Goal: Task Accomplishment & Management: Use online tool/utility

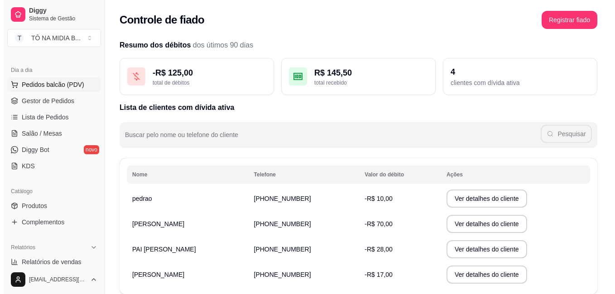
scroll to position [226, 0]
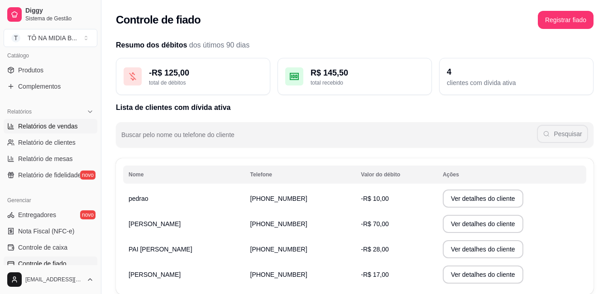
click at [65, 124] on span "Relatórios de vendas" at bounding box center [48, 126] width 60 height 9
select select "ALL"
select select "0"
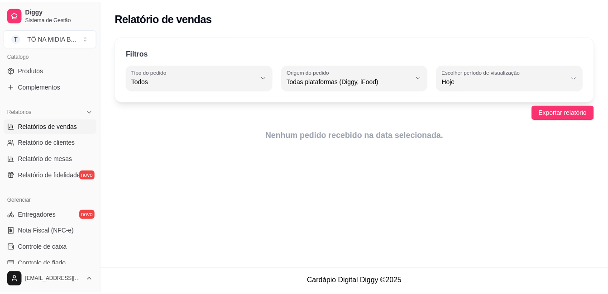
scroll to position [317, 0]
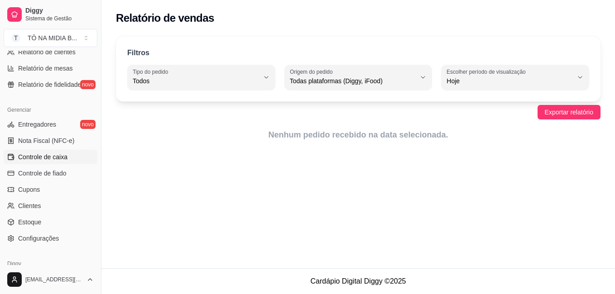
click at [50, 161] on span "Controle de caixa" at bounding box center [42, 157] width 49 height 9
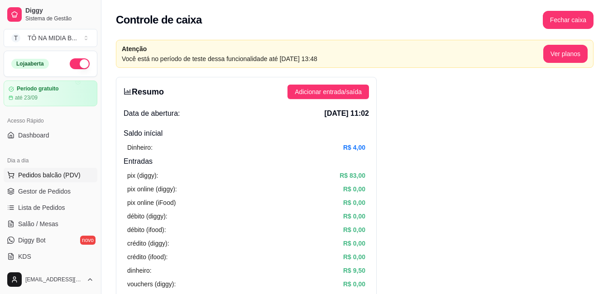
click at [46, 178] on span "Pedidos balcão (PDV)" at bounding box center [49, 175] width 62 height 9
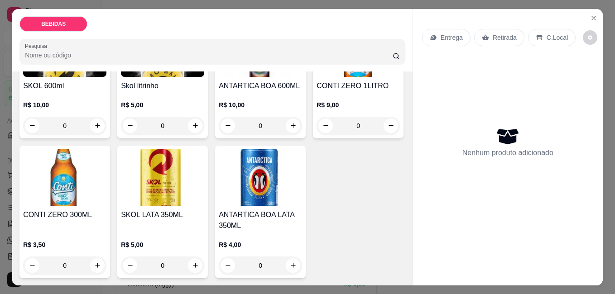
scroll to position [181, 0]
click at [101, 262] on icon "increase-product-quantity" at bounding box center [97, 265] width 7 height 7
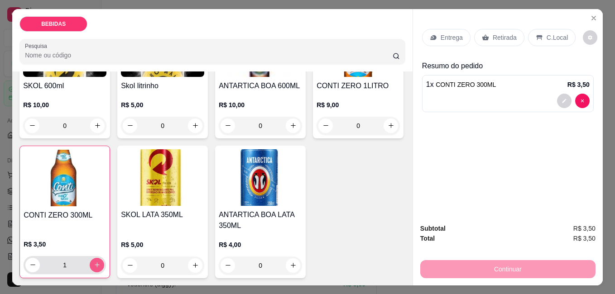
click at [101, 262] on icon "increase-product-quantity" at bounding box center [97, 265] width 7 height 7
type input "3"
click at [539, 31] on div "C.Local" at bounding box center [552, 37] width 48 height 17
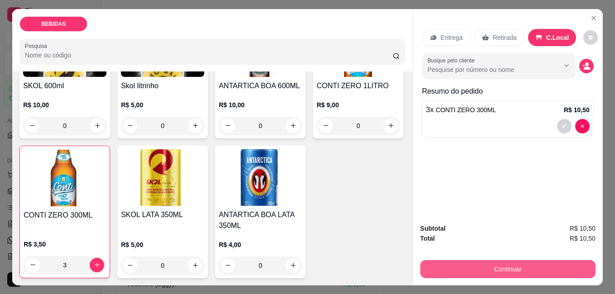
click at [496, 268] on button "Continuar" at bounding box center [507, 269] width 175 height 18
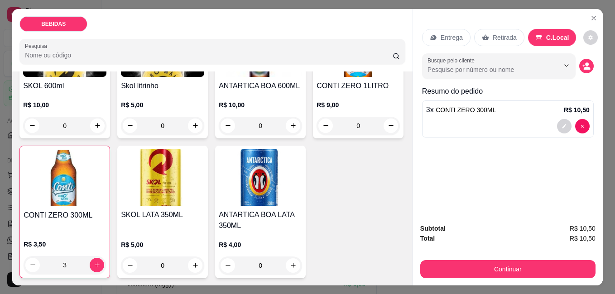
scroll to position [45, 0]
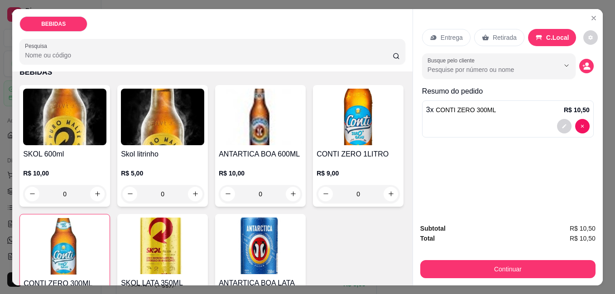
click at [122, 52] on input "Pesquisa" at bounding box center [209, 55] width 368 height 9
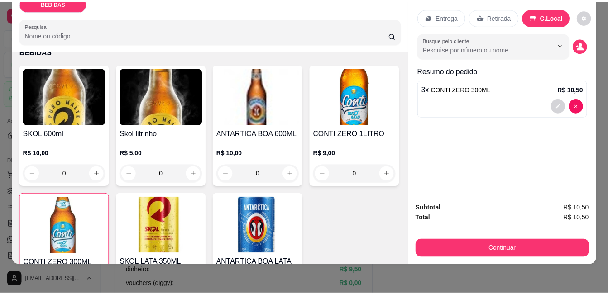
scroll to position [0, 0]
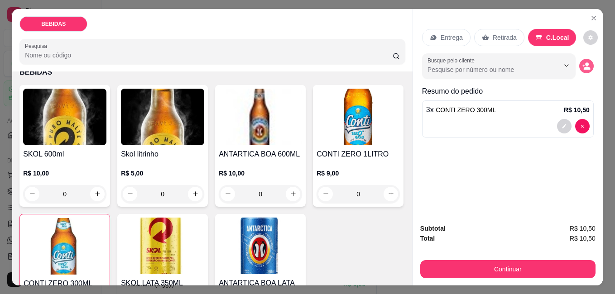
click at [587, 64] on button "decrease-product-quantity" at bounding box center [586, 66] width 14 height 14
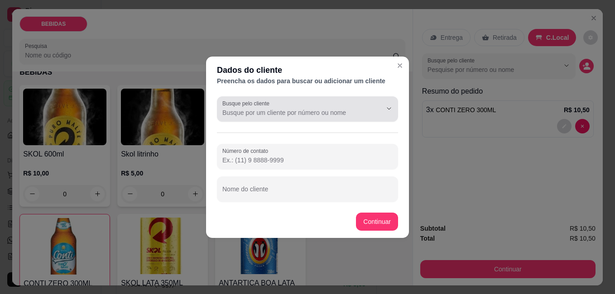
click at [318, 114] on input "Busque pelo cliente" at bounding box center [294, 112] width 145 height 9
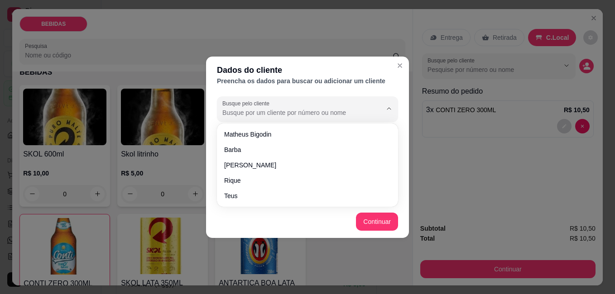
type input "n"
type input "Bruninho"
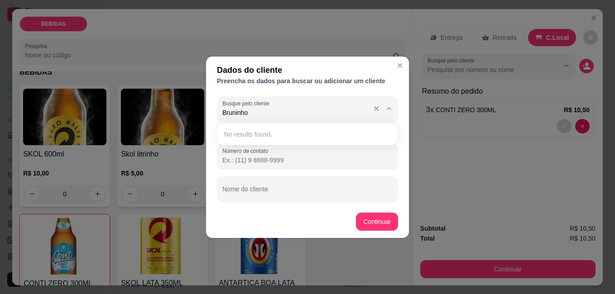
click at [123, 86] on div "Dados do cliente Preencha os dados para buscar ou adicionar um cliente Busque p…" at bounding box center [307, 147] width 615 height 294
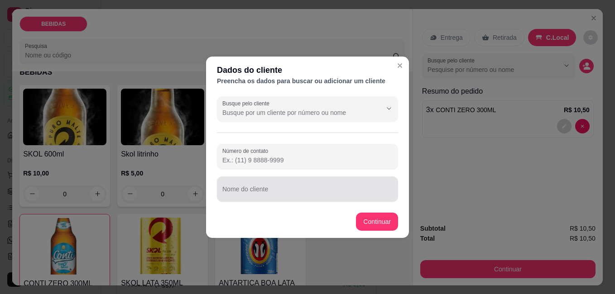
click at [255, 194] on input "Nome do cliente" at bounding box center [307, 192] width 170 height 9
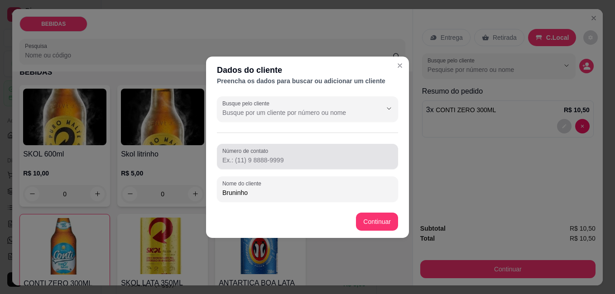
type input "Bruninho"
click at [248, 161] on input "Número de contato" at bounding box center [307, 160] width 170 height 9
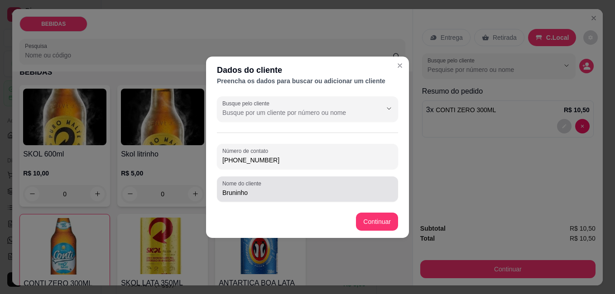
type input "[PHONE_NUMBER]"
click at [325, 195] on input "Bruninho" at bounding box center [307, 192] width 170 height 9
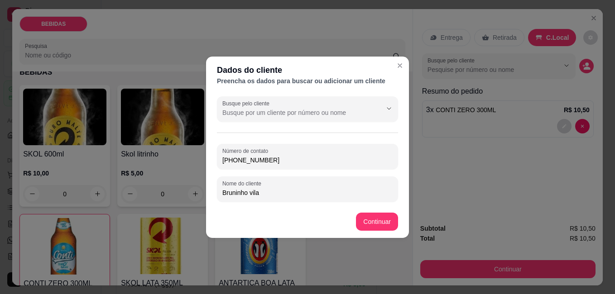
type input "Bruninho vila"
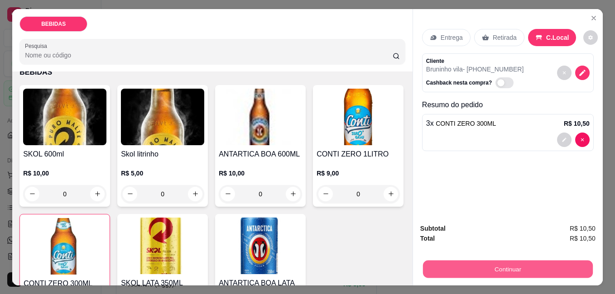
click at [510, 267] on button "Continuar" at bounding box center [508, 269] width 170 height 18
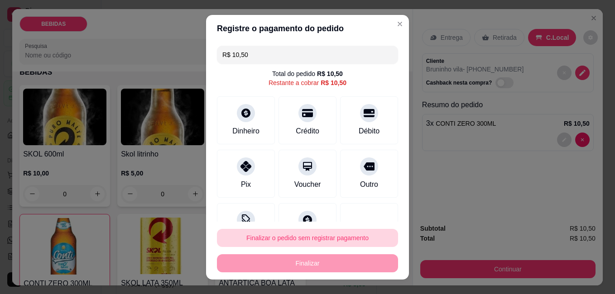
click at [274, 232] on button "Finalizar o pedido sem registrar pagamento" at bounding box center [307, 238] width 181 height 18
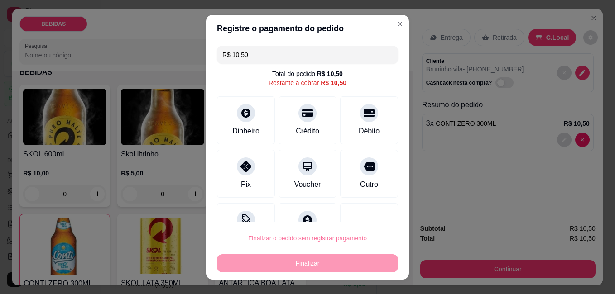
click at [361, 208] on button "Confirmar" at bounding box center [359, 213] width 34 height 14
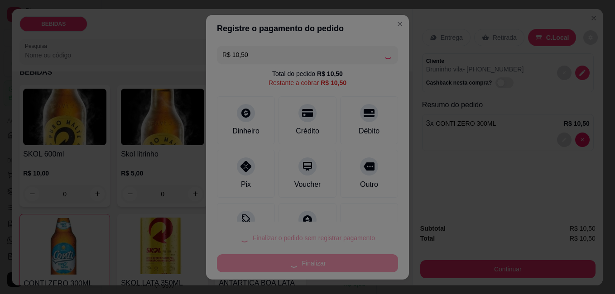
type input "0"
type input "R$ 0,00"
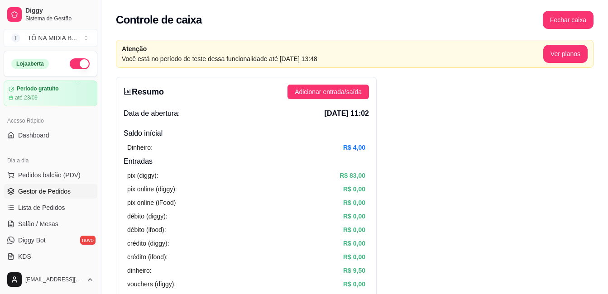
click at [42, 194] on span "Gestor de Pedidos" at bounding box center [44, 191] width 53 height 9
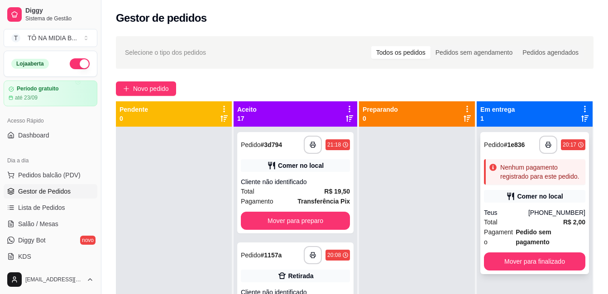
scroll to position [25, 0]
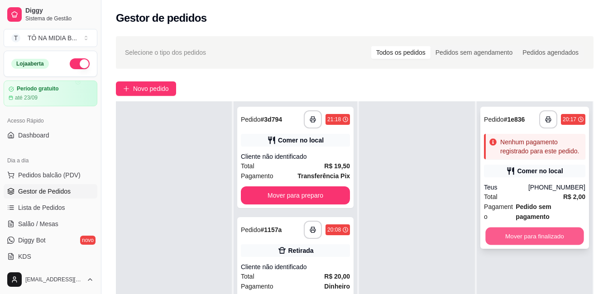
click at [534, 228] on button "Mover para finalizado" at bounding box center [534, 237] width 98 height 18
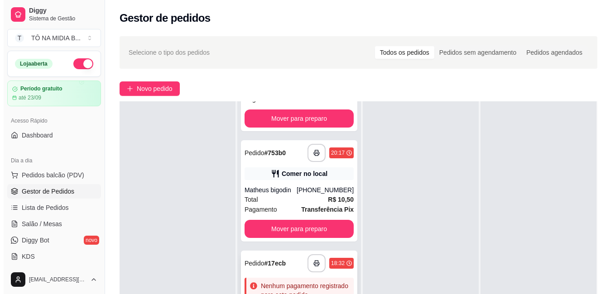
scroll to position [138, 0]
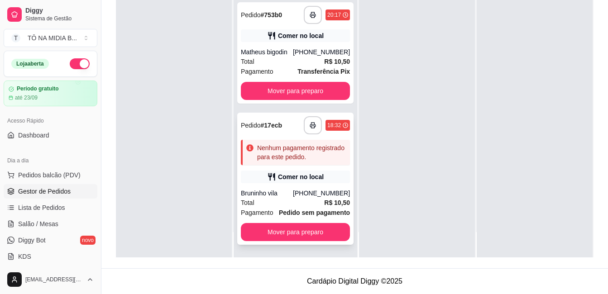
click at [295, 144] on div "Nenhum pagamento registrado para este pedido." at bounding box center [301, 153] width 89 height 18
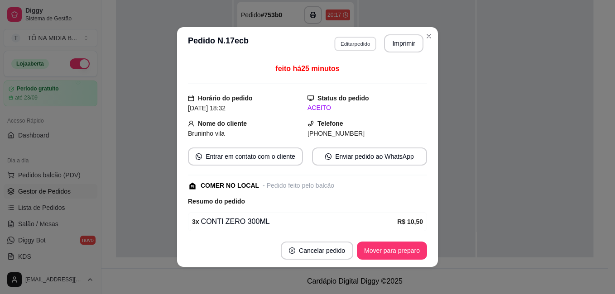
click at [365, 48] on button "Editar pedido" at bounding box center [355, 44] width 42 height 14
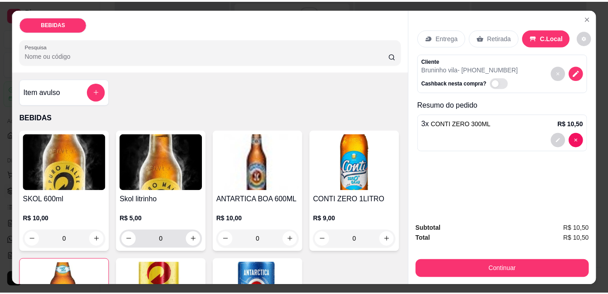
scroll to position [136, 0]
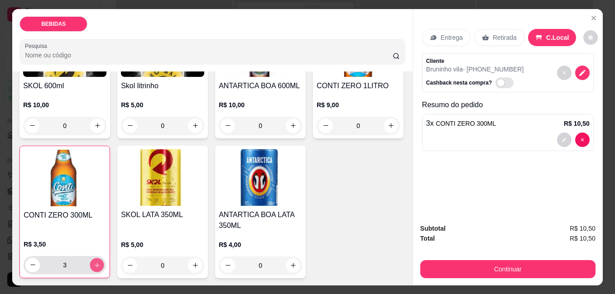
click at [101, 262] on icon "increase-product-quantity" at bounding box center [97, 265] width 7 height 7
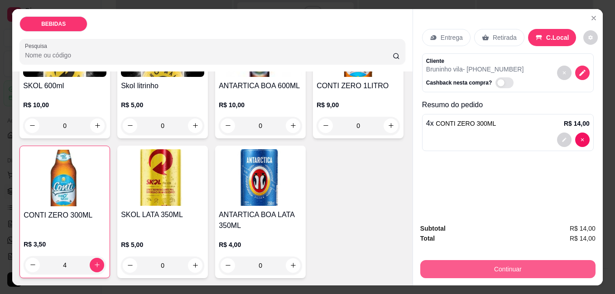
click at [469, 270] on button "Continuar" at bounding box center [507, 269] width 175 height 18
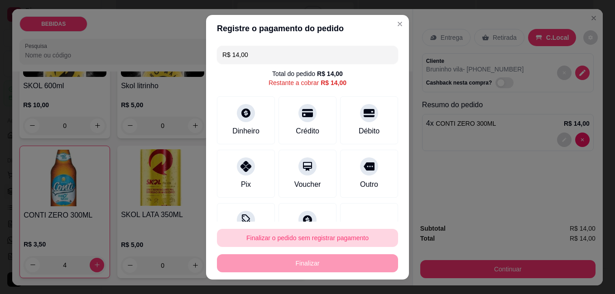
click at [300, 235] on button "Finalizar o pedido sem registrar pagamento" at bounding box center [307, 238] width 181 height 18
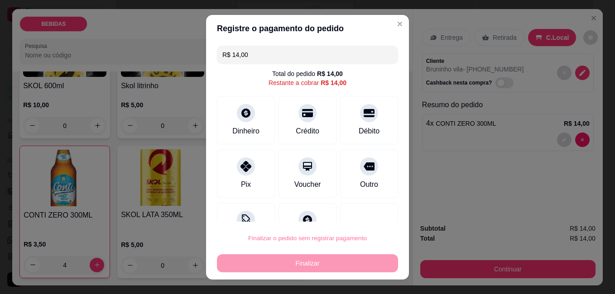
click at [365, 209] on button "Confirmar" at bounding box center [359, 213] width 34 height 14
type input "0"
type input "R$ 0,00"
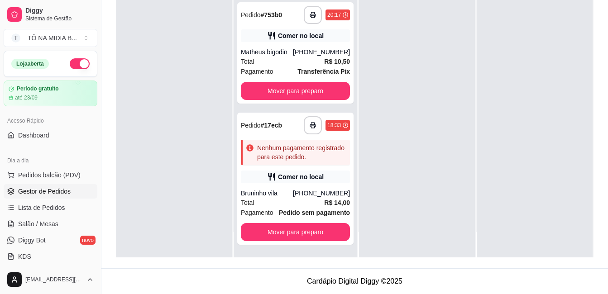
click at [52, 196] on span "Gestor de Pedidos" at bounding box center [44, 191] width 53 height 9
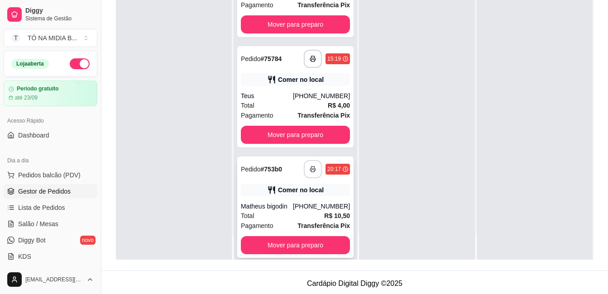
scroll to position [1567, 0]
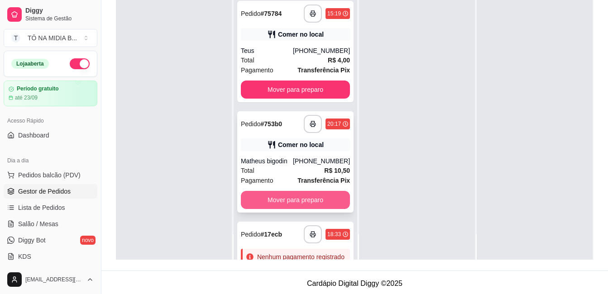
click at [301, 205] on button "Mover para preparo" at bounding box center [295, 200] width 109 height 18
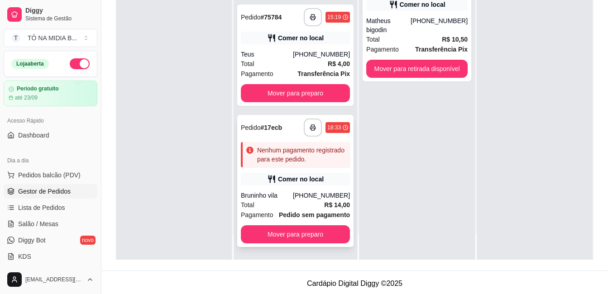
scroll to position [1502, 0]
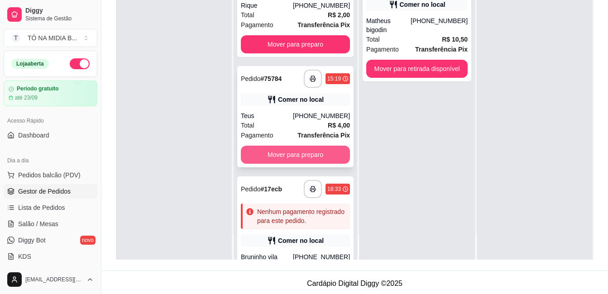
click at [302, 164] on button "Mover para preparo" at bounding box center [295, 155] width 109 height 18
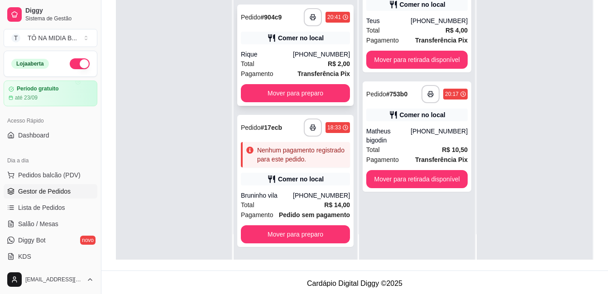
scroll to position [1391, 0]
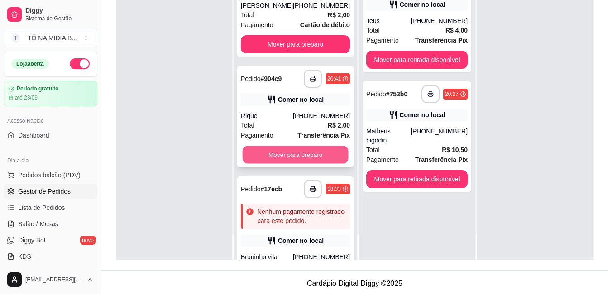
click at [296, 159] on button "Mover para preparo" at bounding box center [296, 155] width 106 height 18
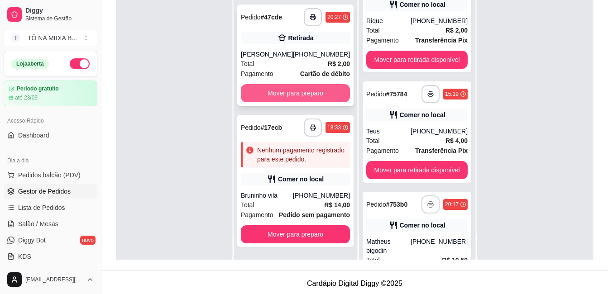
scroll to position [1371, 0]
click at [297, 84] on button "Mover para preparo" at bounding box center [295, 93] width 109 height 18
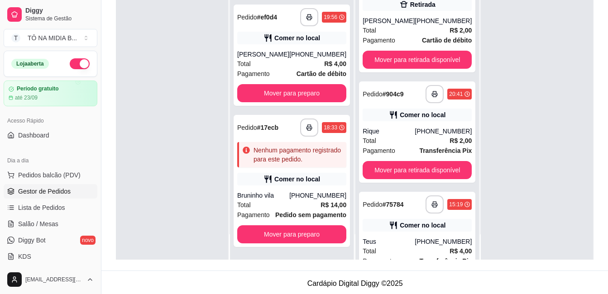
scroll to position [1170, 0]
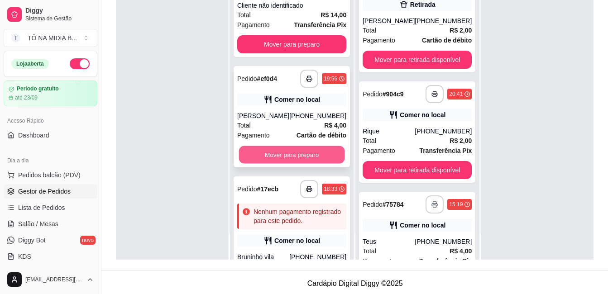
click at [305, 164] on button "Mover para preparo" at bounding box center [292, 155] width 106 height 18
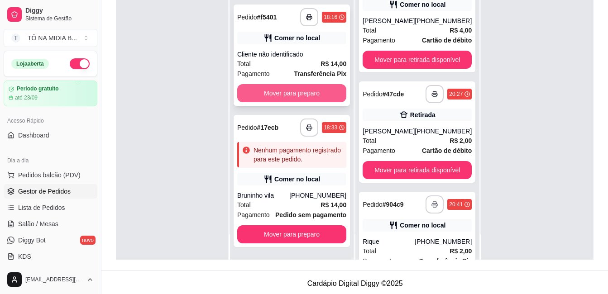
scroll to position [1150, 0]
click at [305, 84] on button "Mover para preparo" at bounding box center [291, 93] width 109 height 18
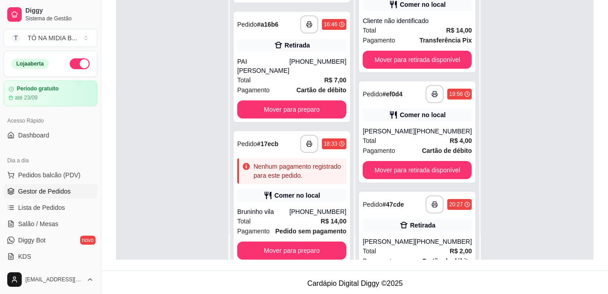
scroll to position [904, 0]
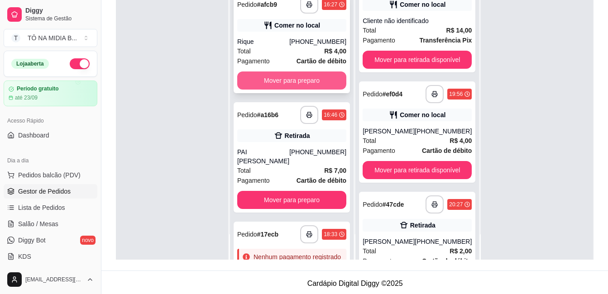
click at [302, 90] on button "Mover para preparo" at bounding box center [291, 81] width 109 height 18
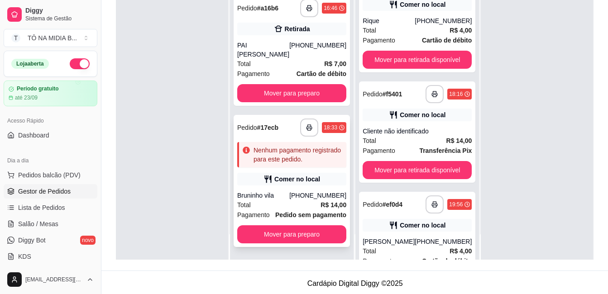
scroll to position [793, 0]
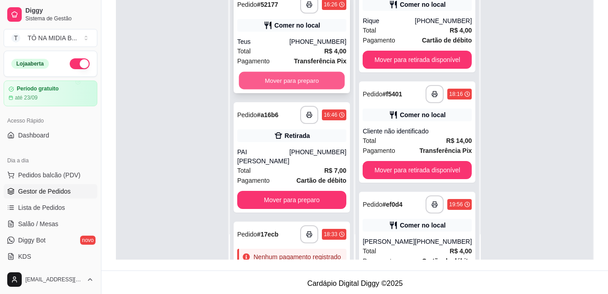
click at [309, 90] on button "Mover para preparo" at bounding box center [292, 81] width 106 height 18
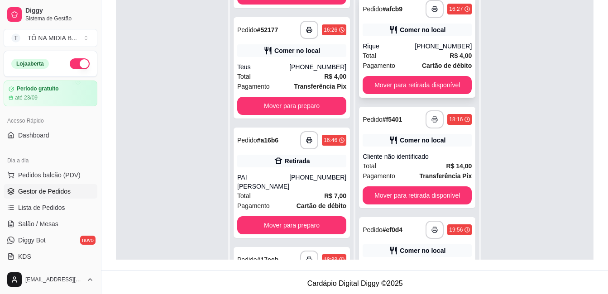
scroll to position [45, 0]
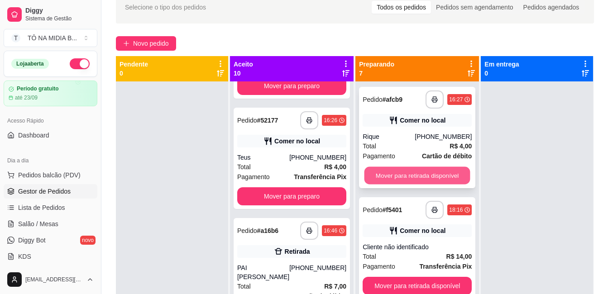
click at [416, 168] on button "Mover para retirada disponível" at bounding box center [418, 176] width 106 height 18
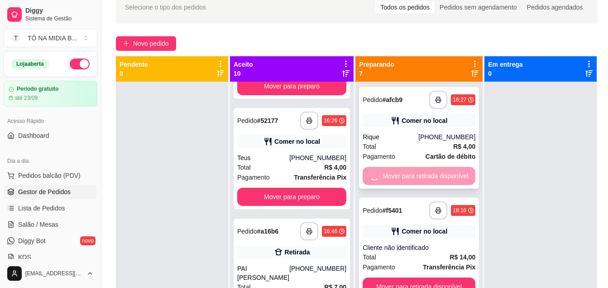
click at [416, 173] on div "Mover para retirada disponível" at bounding box center [419, 176] width 113 height 18
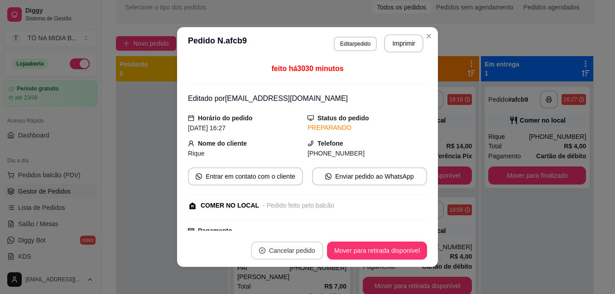
click at [310, 251] on button "Cancelar pedido" at bounding box center [287, 251] width 72 height 18
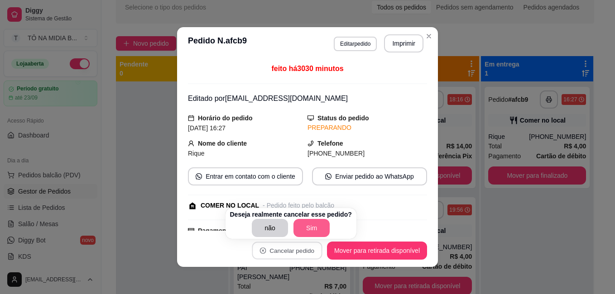
click at [316, 226] on button "Sim" at bounding box center [311, 228] width 36 height 18
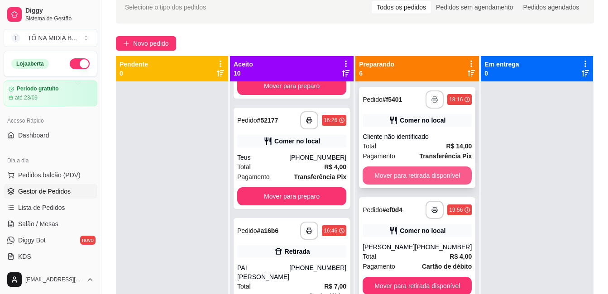
click at [427, 168] on button "Mover para retirada disponível" at bounding box center [417, 176] width 109 height 18
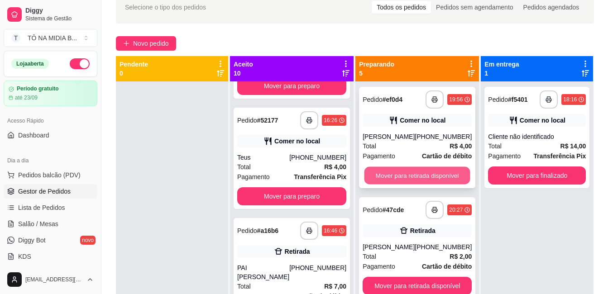
click at [375, 174] on button "Mover para retirada disponível" at bounding box center [418, 176] width 106 height 18
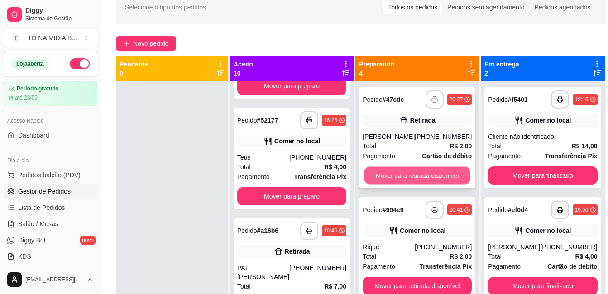
click at [369, 176] on button "Mover para retirada disponível" at bounding box center [418, 176] width 106 height 18
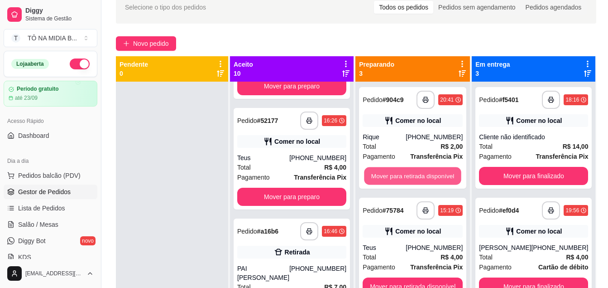
click at [369, 176] on button "Mover para retirada disponível" at bounding box center [412, 176] width 97 height 18
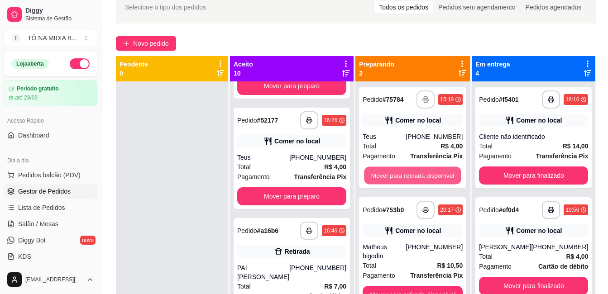
click at [369, 176] on button "Mover para retirada disponível" at bounding box center [412, 176] width 97 height 18
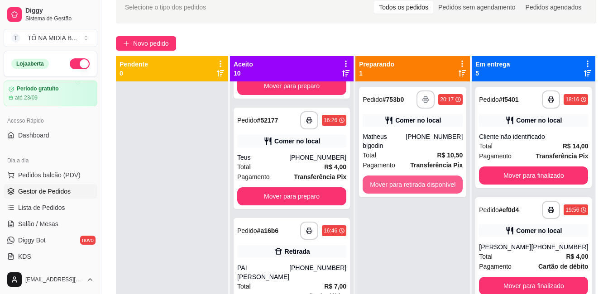
click at [369, 176] on button "Mover para retirada disponível" at bounding box center [413, 185] width 100 height 18
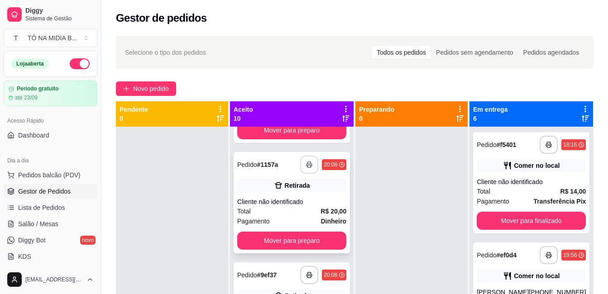
scroll to position [0, 0]
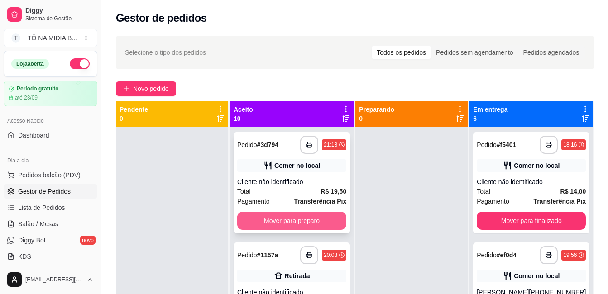
click at [295, 217] on button "Mover para preparo" at bounding box center [291, 221] width 109 height 18
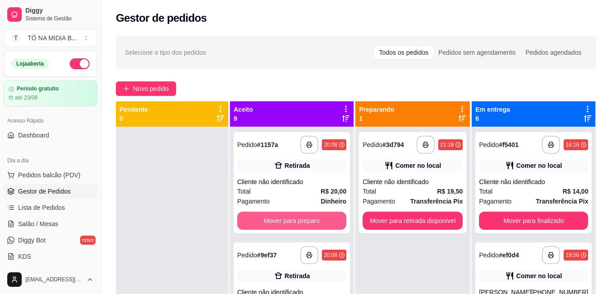
click at [295, 217] on button "Mover para preparo" at bounding box center [291, 221] width 109 height 18
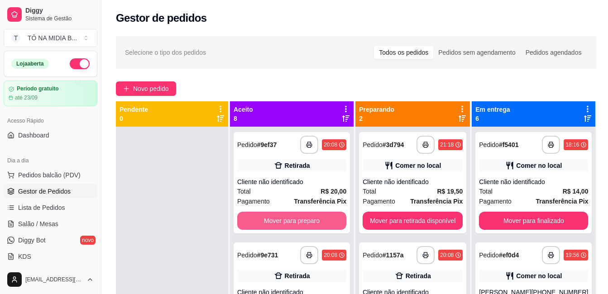
click at [295, 217] on button "Mover para preparo" at bounding box center [291, 221] width 109 height 18
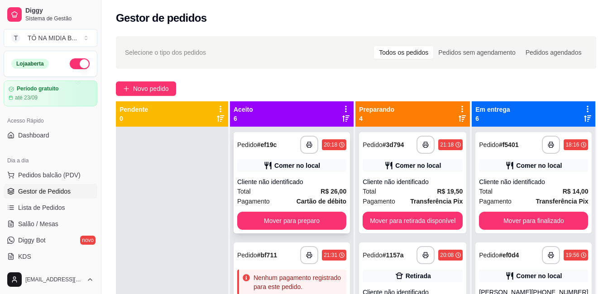
click at [289, 215] on button "Mover para preparo" at bounding box center [291, 221] width 109 height 18
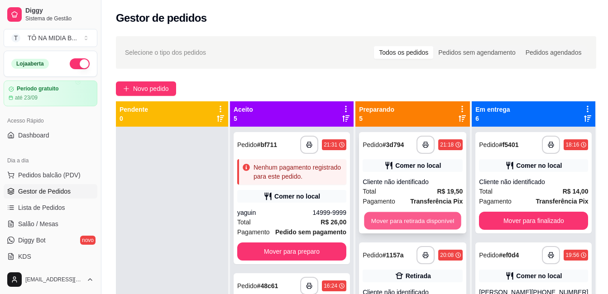
click at [437, 217] on button "Mover para retirada disponível" at bounding box center [412, 221] width 97 height 18
click at [436, 218] on button "Mover para retirada disponível" at bounding box center [412, 221] width 97 height 18
click at [436, 218] on button "Mover para retirada disponível" at bounding box center [413, 221] width 100 height 18
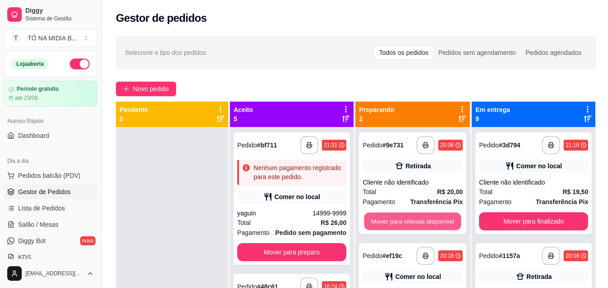
click at [436, 218] on button "Mover para retirada disponível" at bounding box center [412, 221] width 97 height 18
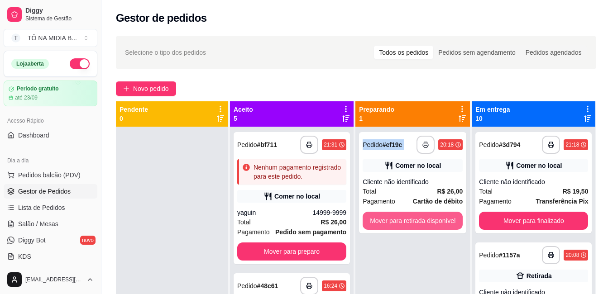
click at [436, 218] on button "Mover para retirada disponível" at bounding box center [413, 221] width 100 height 18
click at [436, 218] on div "Mover para retirada disponível" at bounding box center [413, 221] width 100 height 18
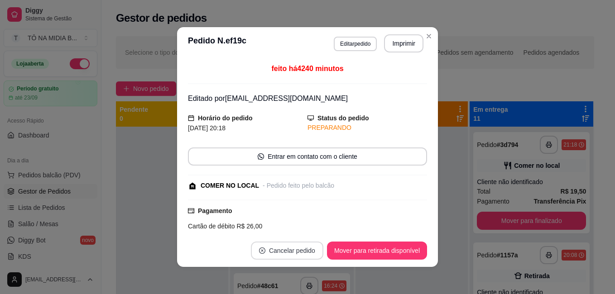
click at [282, 246] on button "Cancelar pedido" at bounding box center [287, 251] width 72 height 18
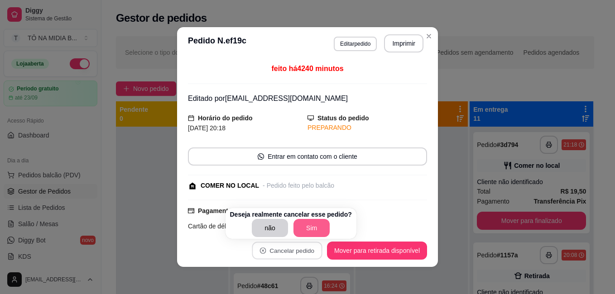
click at [307, 229] on button "Sim" at bounding box center [311, 228] width 36 height 18
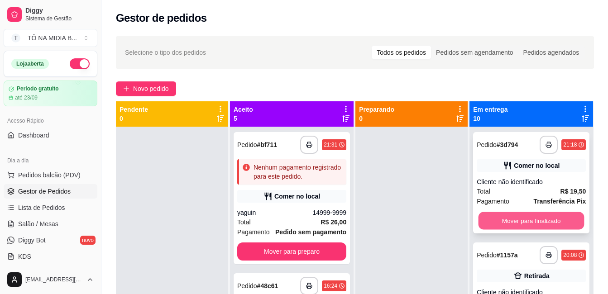
click at [538, 225] on button "Mover para finalizado" at bounding box center [532, 221] width 106 height 18
click at [537, 225] on button "Mover para finalizado" at bounding box center [532, 221] width 106 height 18
click at [537, 225] on div "Mover para finalizado" at bounding box center [531, 221] width 109 height 18
click at [516, 221] on button "Mover para finalizado" at bounding box center [531, 221] width 109 height 18
click at [500, 224] on button "Mover para finalizado" at bounding box center [531, 221] width 109 height 18
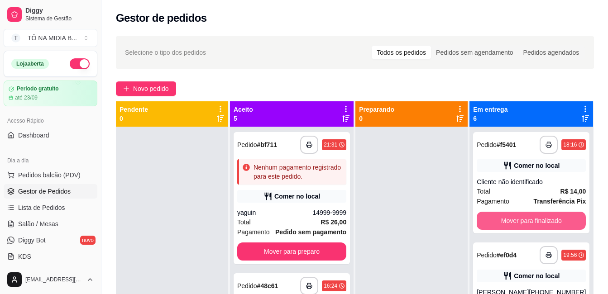
click at [500, 224] on button "Mover para finalizado" at bounding box center [531, 221] width 109 height 18
click at [500, 224] on button "Mover para finalizado" at bounding box center [532, 221] width 106 height 18
click at [500, 224] on button "Mover para finalizado" at bounding box center [531, 221] width 109 height 18
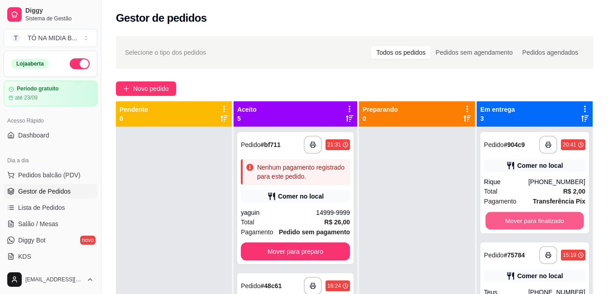
click at [500, 224] on button "Mover para finalizado" at bounding box center [534, 221] width 98 height 18
click at [500, 224] on button "Mover para finalizado" at bounding box center [534, 221] width 101 height 18
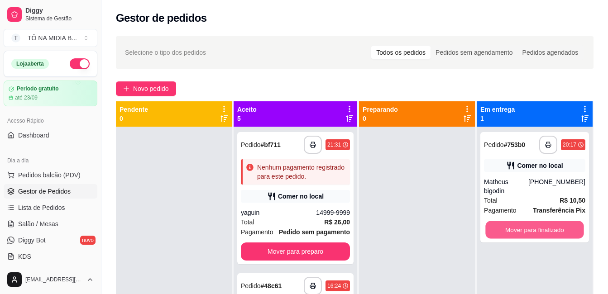
click at [500, 224] on button "Mover para finalizado" at bounding box center [534, 230] width 98 height 18
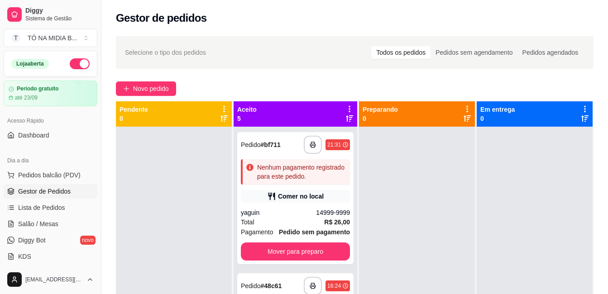
click at [500, 224] on div at bounding box center [535, 274] width 116 height 294
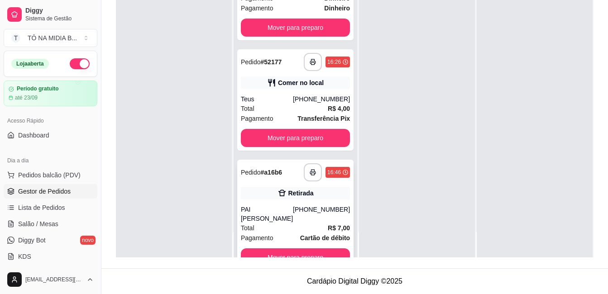
scroll to position [377, 0]
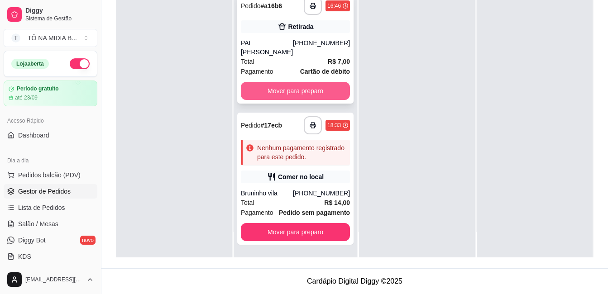
click at [279, 82] on button "Mover para preparo" at bounding box center [295, 91] width 109 height 18
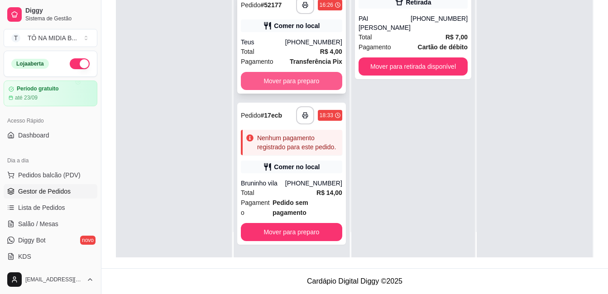
scroll to position [266, 0]
click at [368, 67] on div "**********" at bounding box center [413, 24] width 116 height 110
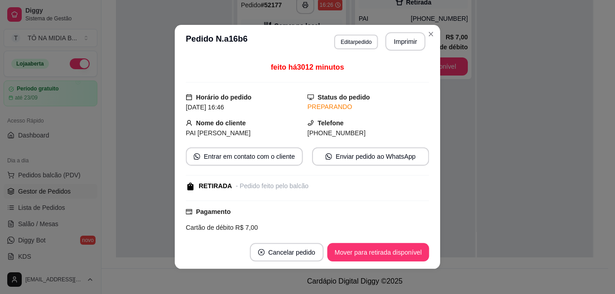
click at [374, 62] on div "feito há 3012 minutos Horário do pedido [DATE] 16:46 Status do pedido PREPARAND…" at bounding box center [307, 147] width 265 height 178
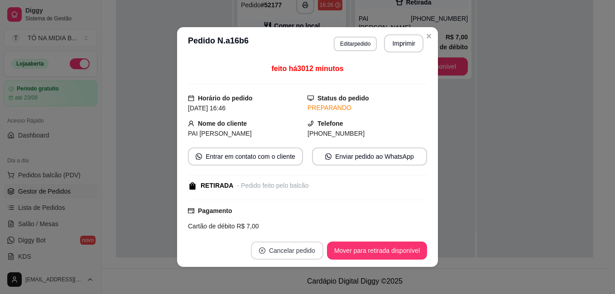
click at [278, 258] on button "Cancelar pedido" at bounding box center [287, 251] width 72 height 18
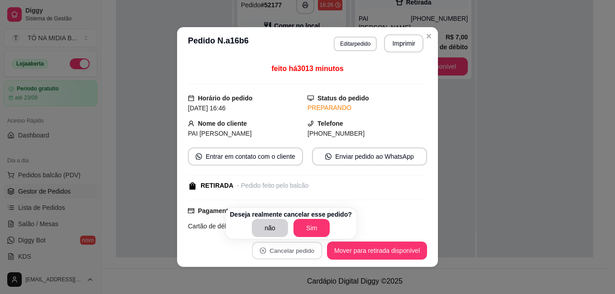
click at [303, 229] on button "Sim" at bounding box center [311, 228] width 36 height 18
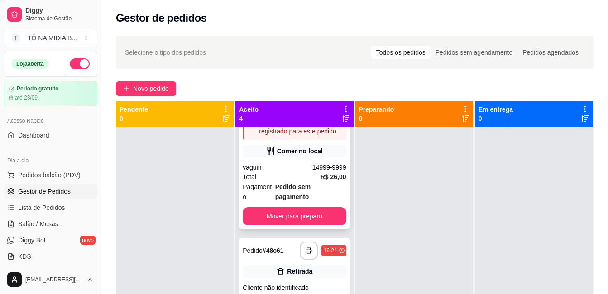
scroll to position [0, 0]
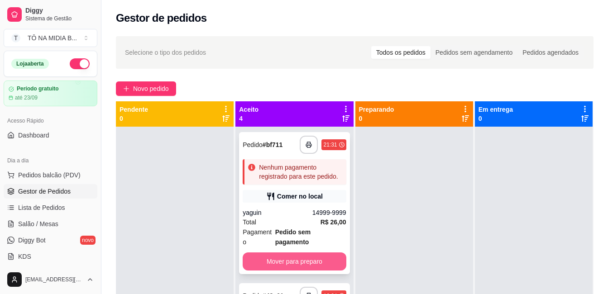
click at [283, 266] on button "Mover para preparo" at bounding box center [294, 262] width 103 height 18
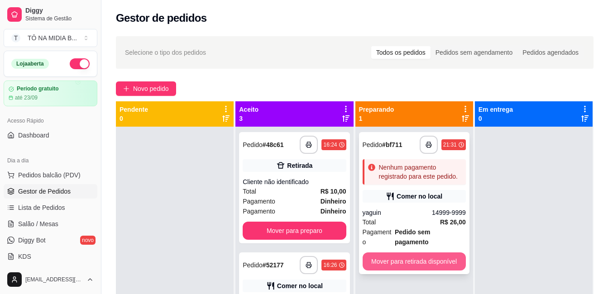
click at [377, 253] on button "Mover para retirada disponível" at bounding box center [414, 262] width 103 height 18
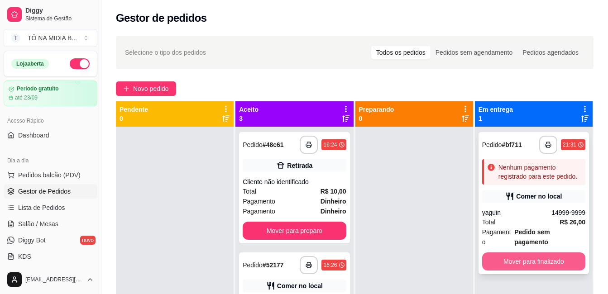
click at [553, 256] on button "Mover para finalizado" at bounding box center [533, 262] width 103 height 18
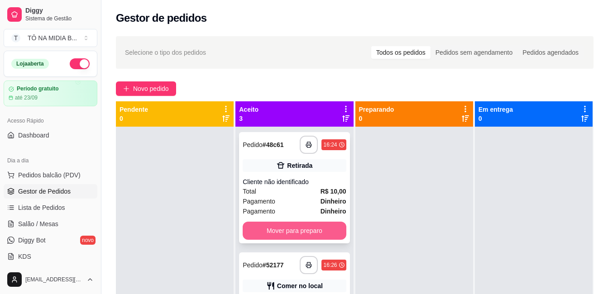
click at [287, 231] on button "Mover para preparo" at bounding box center [294, 231] width 103 height 18
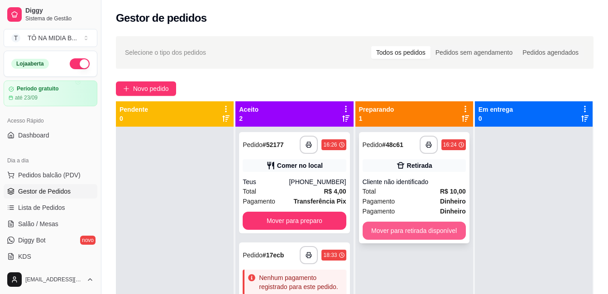
click at [408, 236] on button "Mover para retirada disponível" at bounding box center [414, 231] width 103 height 18
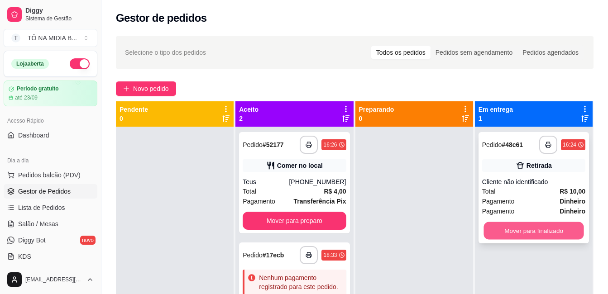
click at [492, 228] on button "Mover para finalizado" at bounding box center [534, 231] width 100 height 18
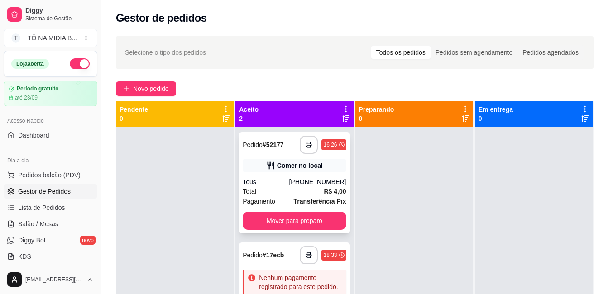
click at [299, 213] on button "Mover para preparo" at bounding box center [294, 221] width 103 height 18
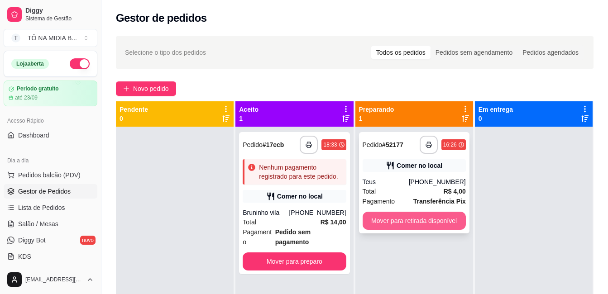
click at [449, 222] on button "Mover para retirada disponível" at bounding box center [414, 221] width 103 height 18
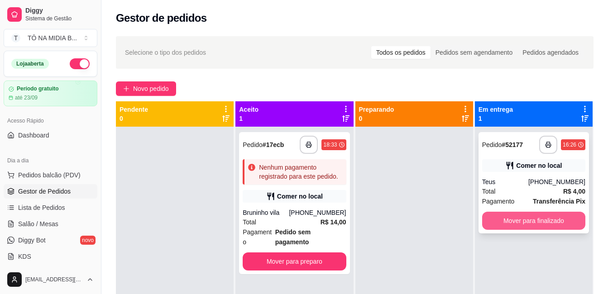
click at [510, 216] on button "Mover para finalizado" at bounding box center [533, 221] width 103 height 18
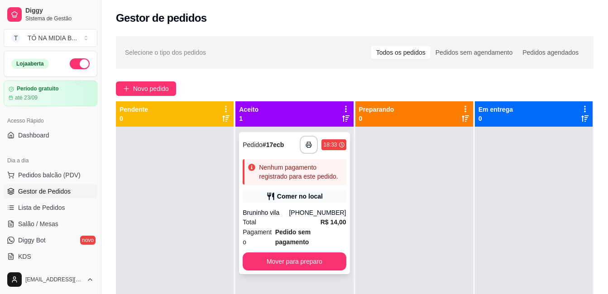
click at [307, 155] on div "**********" at bounding box center [294, 203] width 110 height 142
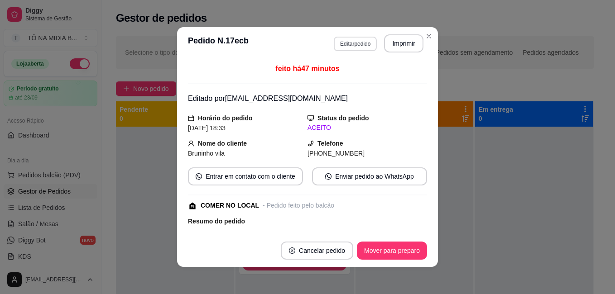
click at [352, 46] on button "Editar pedido" at bounding box center [355, 44] width 43 height 14
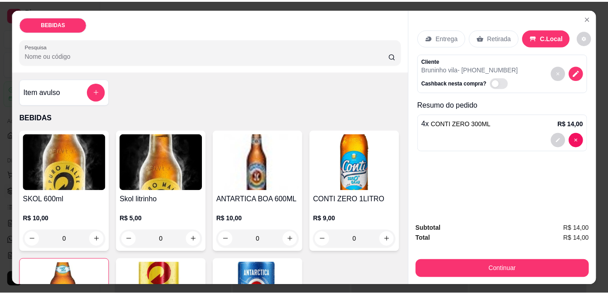
scroll to position [136, 0]
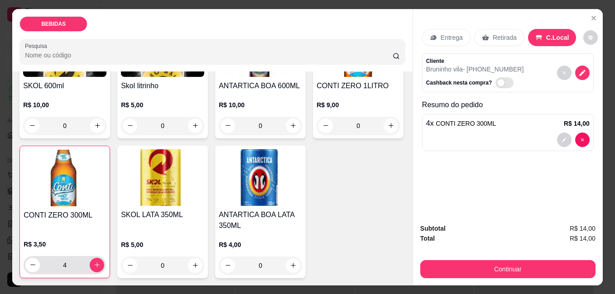
click at [106, 256] on div "4" at bounding box center [65, 265] width 82 height 18
click at [101, 262] on icon "increase-product-quantity" at bounding box center [97, 265] width 7 height 7
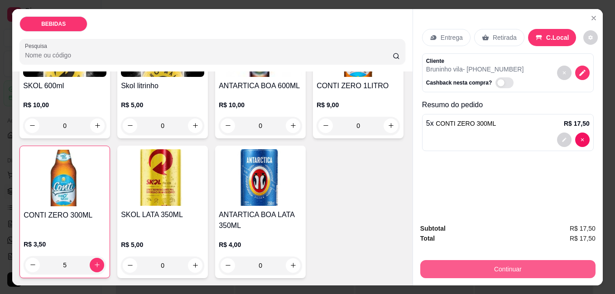
click at [475, 268] on button "Continuar" at bounding box center [507, 269] width 175 height 18
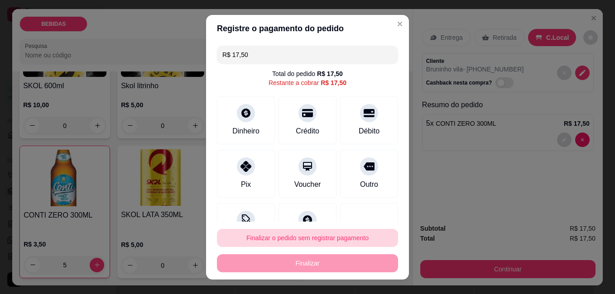
click at [299, 231] on button "Finalizar o pedido sem registrar pagamento" at bounding box center [307, 238] width 181 height 18
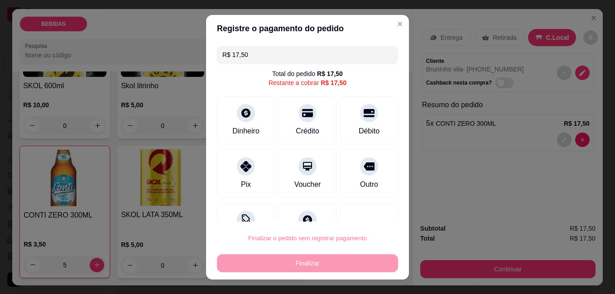
click at [362, 210] on button "Confirmar" at bounding box center [359, 213] width 34 height 14
type input "0"
type input "R$ 0,00"
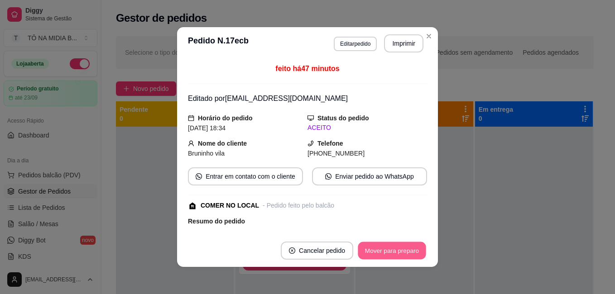
click at [383, 249] on button "Mover para preparo" at bounding box center [392, 251] width 68 height 18
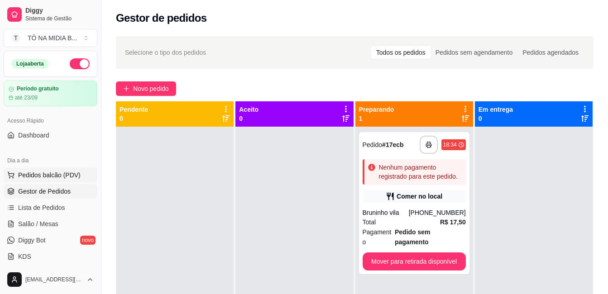
click at [74, 168] on button "Pedidos balcão (PDV)" at bounding box center [51, 175] width 94 height 14
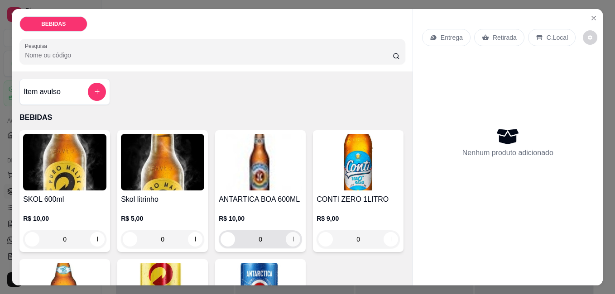
click at [294, 239] on button "increase-product-quantity" at bounding box center [293, 239] width 14 height 14
type input "1"
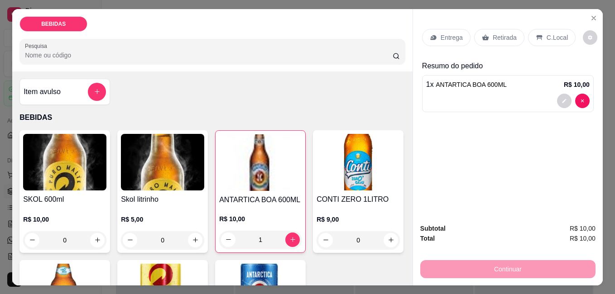
click at [546, 29] on div "C.Local" at bounding box center [552, 37] width 48 height 17
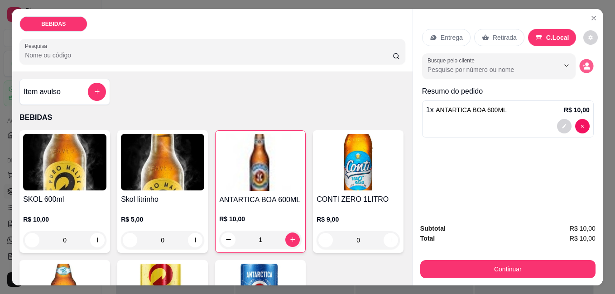
click at [585, 67] on icon "decrease-product-quantity" at bounding box center [587, 68] width 6 height 3
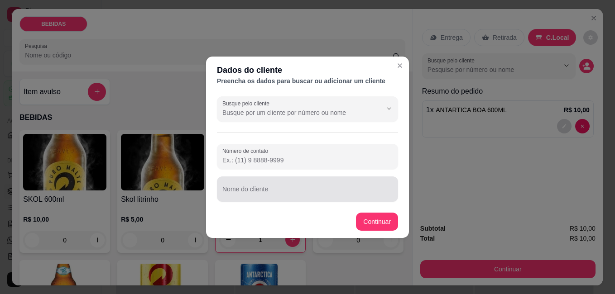
click at [289, 196] on input "Nome do cliente" at bounding box center [307, 192] width 170 height 9
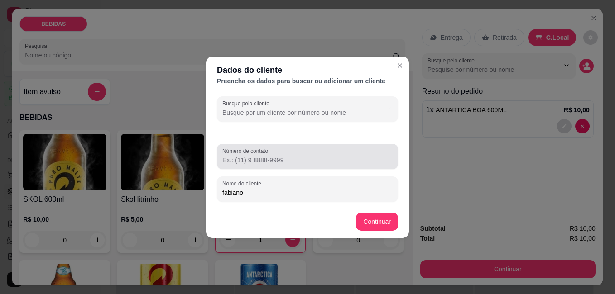
type input "fabiano"
click at [314, 163] on input "Número de contato" at bounding box center [307, 160] width 170 height 9
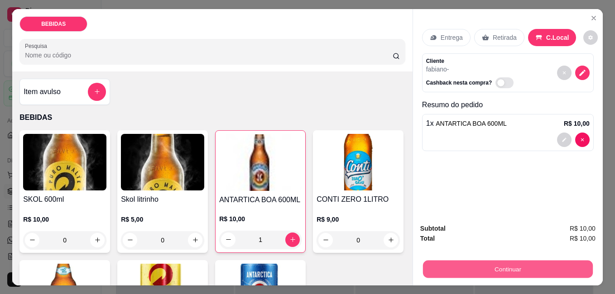
click at [486, 260] on button "Continuar" at bounding box center [508, 269] width 170 height 18
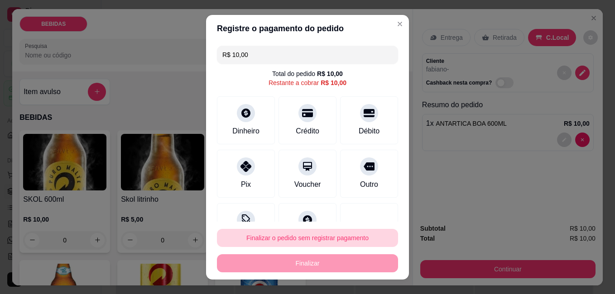
click at [320, 240] on button "Finalizar o pedido sem registrar pagamento" at bounding box center [307, 238] width 181 height 18
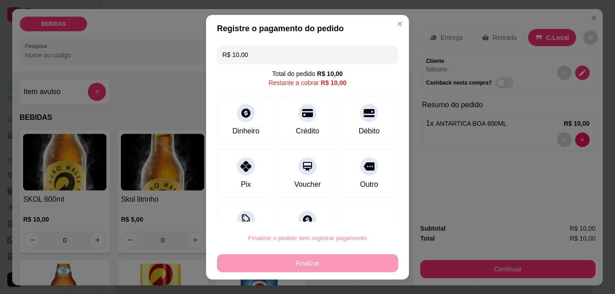
click at [365, 218] on button "Confirmar" at bounding box center [359, 213] width 34 height 14
type input "0"
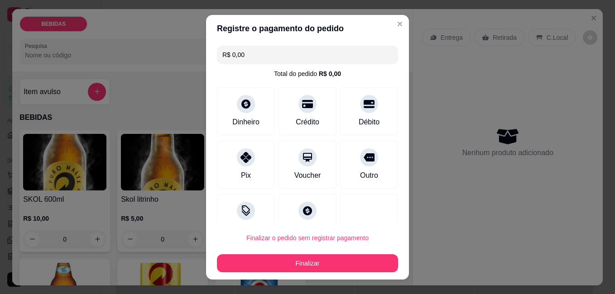
type input "R$ 0,00"
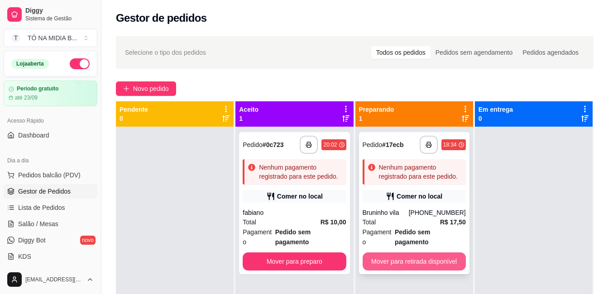
click at [387, 255] on button "Mover para retirada disponível" at bounding box center [414, 262] width 103 height 18
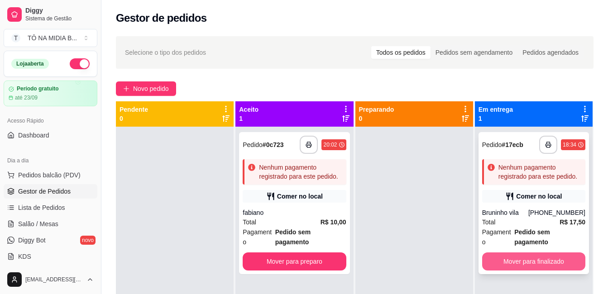
click at [511, 253] on button "Mover para finalizado" at bounding box center [533, 262] width 103 height 18
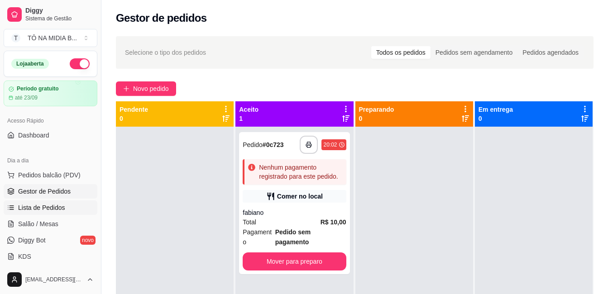
click at [54, 208] on span "Lista de Pedidos" at bounding box center [41, 207] width 47 height 9
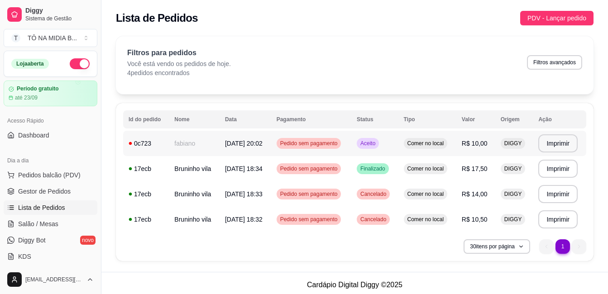
click at [225, 142] on span "[DATE] 20:02" at bounding box center [244, 143] width 38 height 7
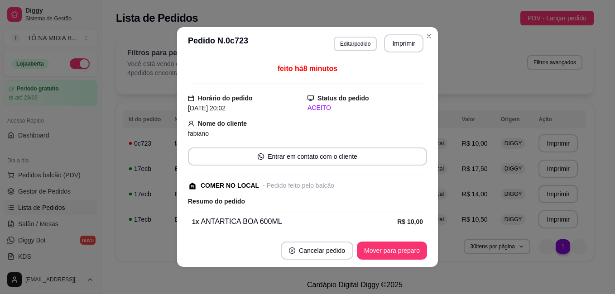
click at [351, 36] on div "**********" at bounding box center [379, 43] width 90 height 18
click at [348, 38] on button "Editar pedido" at bounding box center [355, 44] width 43 height 14
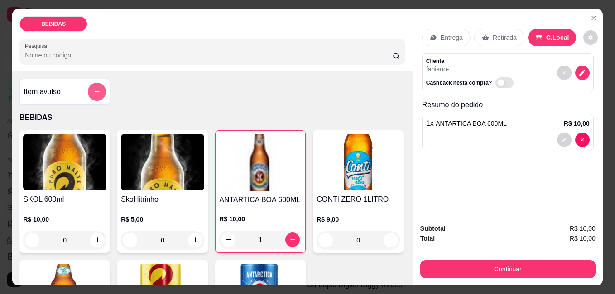
click at [96, 84] on button "add-separate-item" at bounding box center [97, 92] width 18 height 18
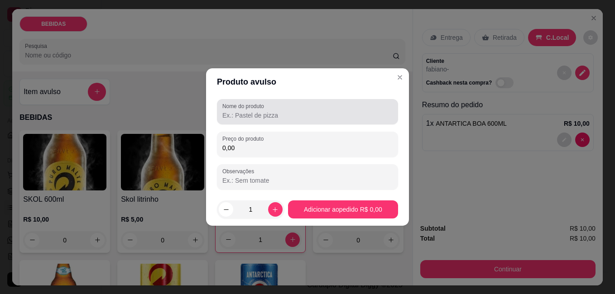
click at [261, 115] on input "Nome do produto" at bounding box center [307, 115] width 170 height 9
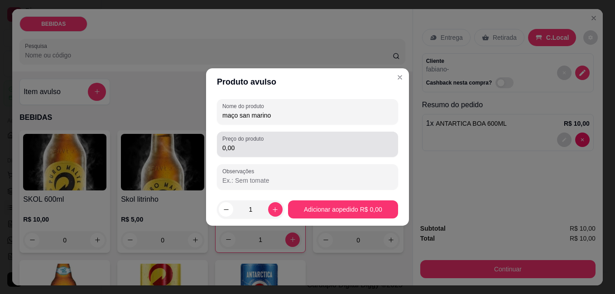
type input "maço san marino"
click at [234, 155] on div "Preço do produto 0,00" at bounding box center [307, 144] width 181 height 25
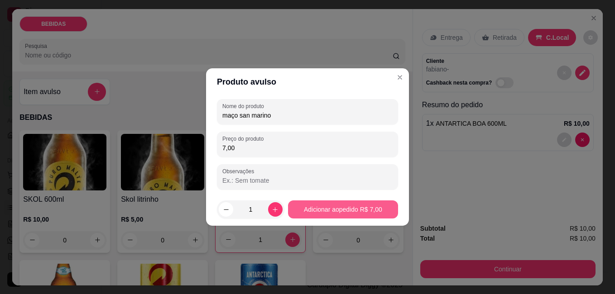
type input "7,00"
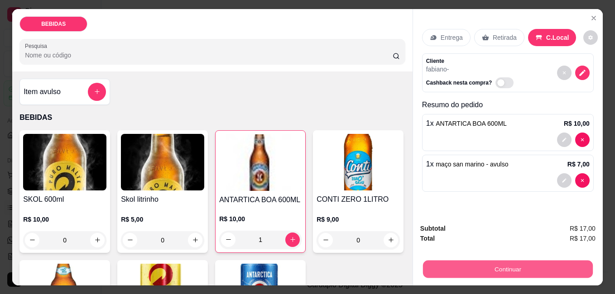
click at [526, 271] on button "Continuar" at bounding box center [508, 269] width 170 height 18
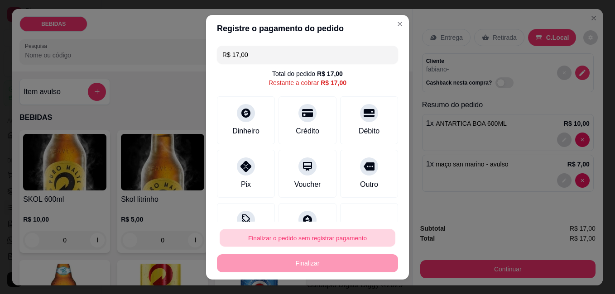
click at [360, 240] on button "Finalizar o pedido sem registrar pagamento" at bounding box center [308, 238] width 176 height 18
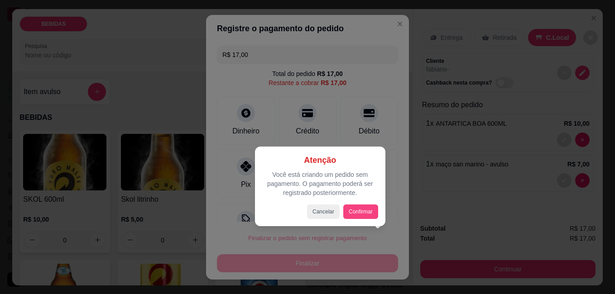
click at [368, 202] on div "Atenção Você está criando um pedido sem pagamento. O pagamento poderá ser regis…" at bounding box center [320, 186] width 116 height 65
click at [368, 204] on div "Atenção Você está criando um pedido sem pagamento. O pagamento poderá ser regis…" at bounding box center [320, 186] width 116 height 65
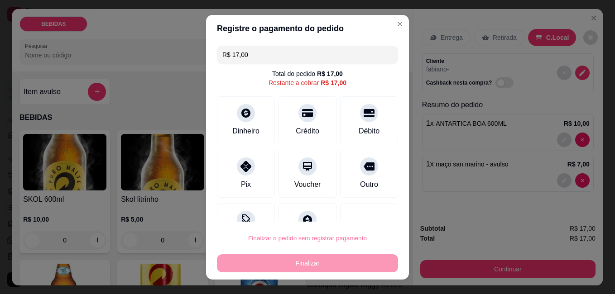
click at [367, 212] on button "Confirmar" at bounding box center [359, 213] width 34 height 14
type input "0"
type input "R$ 0,00"
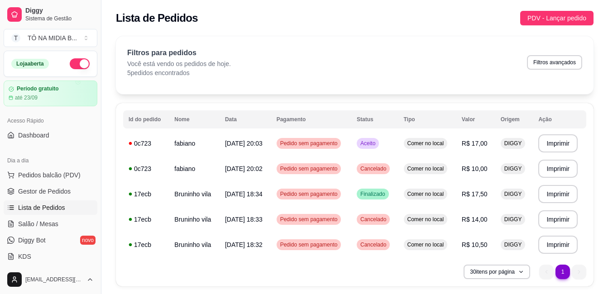
drag, startPoint x: 423, startPoint y: 31, endPoint x: 180, endPoint y: 36, distance: 243.2
click at [200, 22] on div "Lista de Pedidos PDV - Lançar pedido" at bounding box center [355, 18] width 478 height 14
click at [51, 171] on span "Pedidos balcão (PDV)" at bounding box center [49, 175] width 62 height 9
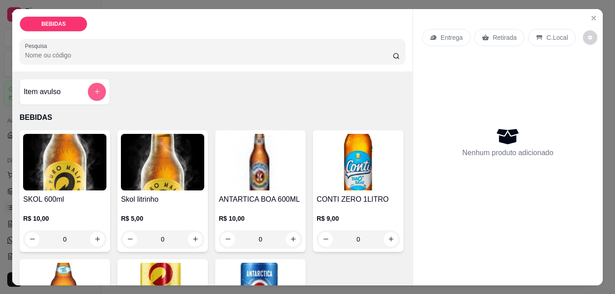
click at [97, 84] on button "add-separate-item" at bounding box center [97, 92] width 18 height 18
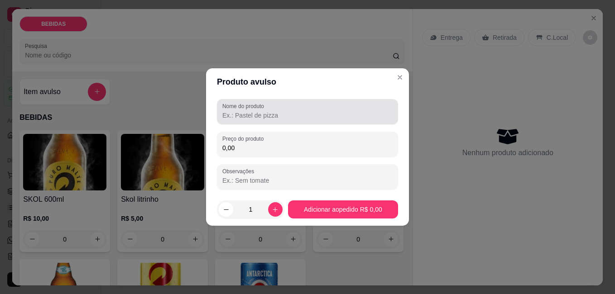
click at [271, 122] on div "Nome do produto" at bounding box center [307, 111] width 181 height 25
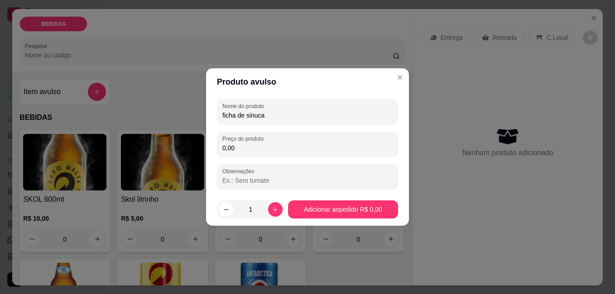
type input "ficha de sinuca"
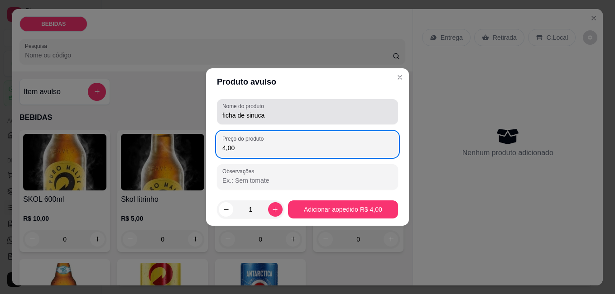
type input "4,00"
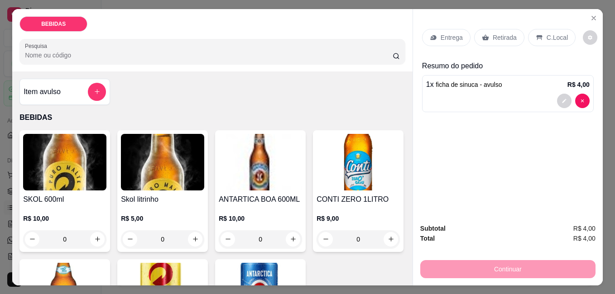
click at [552, 39] on div "C.Local" at bounding box center [552, 37] width 48 height 17
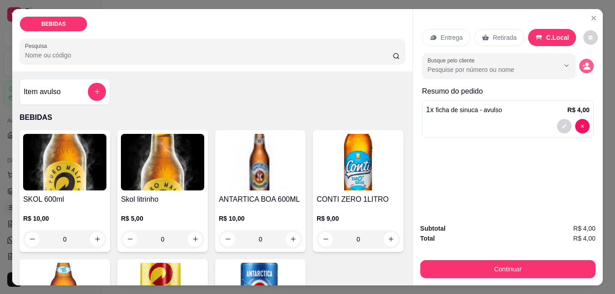
click at [588, 67] on button "decrease-product-quantity" at bounding box center [586, 66] width 14 height 14
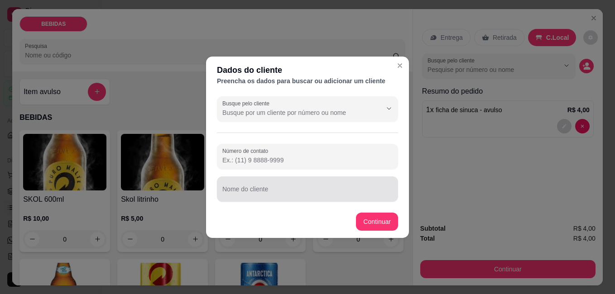
click at [334, 185] on div at bounding box center [307, 189] width 170 height 18
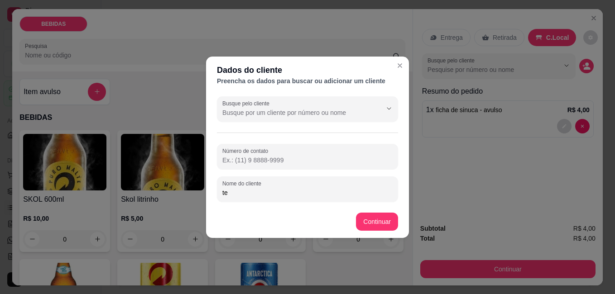
type input "t"
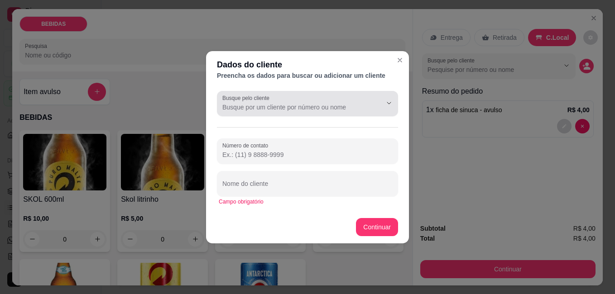
click at [383, 112] on div at bounding box center [307, 104] width 170 height 18
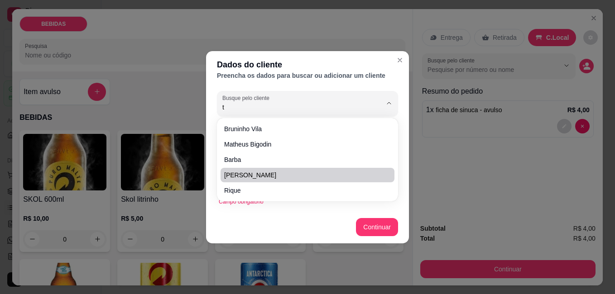
type input "te"
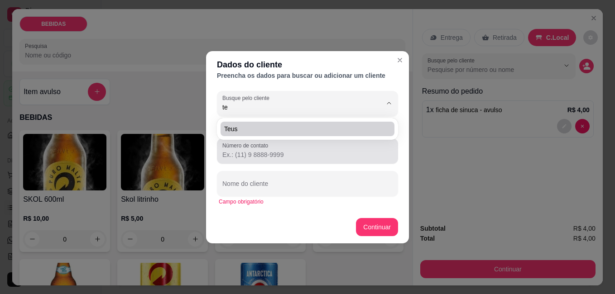
click at [253, 144] on label "Número de contato" at bounding box center [246, 146] width 49 height 8
click at [253, 150] on input "Número de contato" at bounding box center [307, 154] width 170 height 9
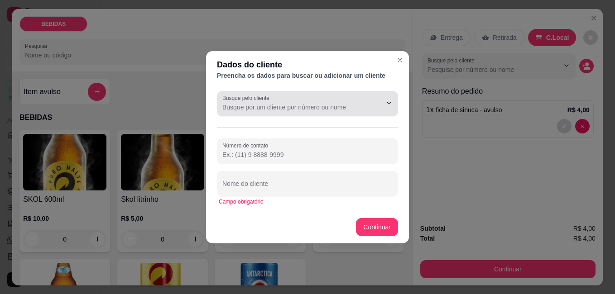
click at [270, 110] on input "Busque pelo cliente" at bounding box center [294, 107] width 145 height 9
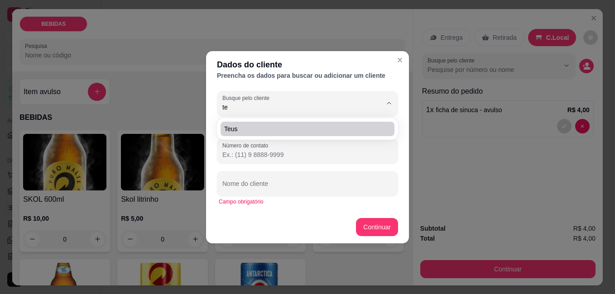
click at [246, 129] on span "Teus" at bounding box center [303, 129] width 158 height 9
type input "Teus"
type input "[PHONE_NUMBER]"
type input "Teus"
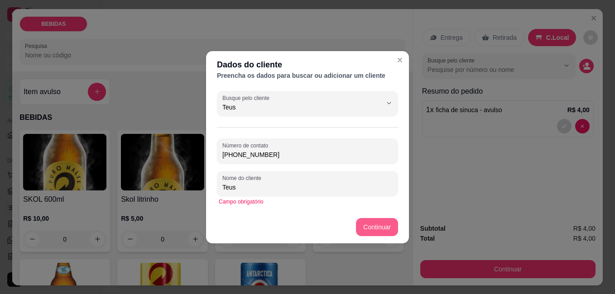
type input "Teus"
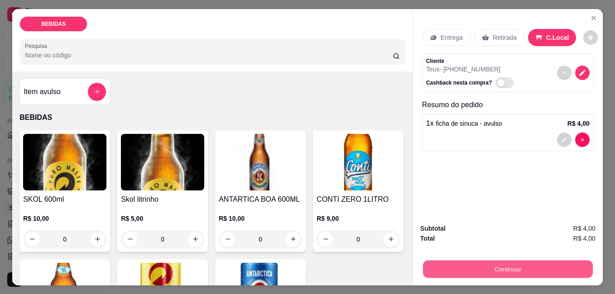
click at [461, 260] on button "Continuar" at bounding box center [508, 269] width 170 height 18
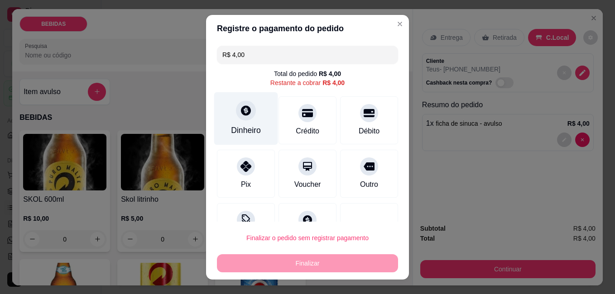
click at [260, 114] on div "Dinheiro" at bounding box center [246, 118] width 64 height 53
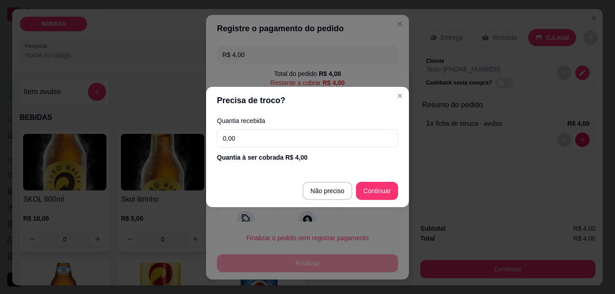
click at [263, 132] on input "0,00" at bounding box center [307, 139] width 181 height 18
type input "4,00"
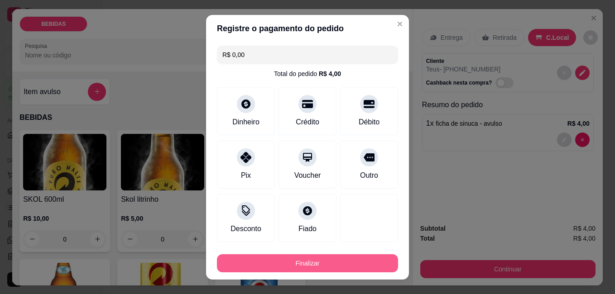
click at [336, 259] on button "Finalizar" at bounding box center [307, 263] width 181 height 18
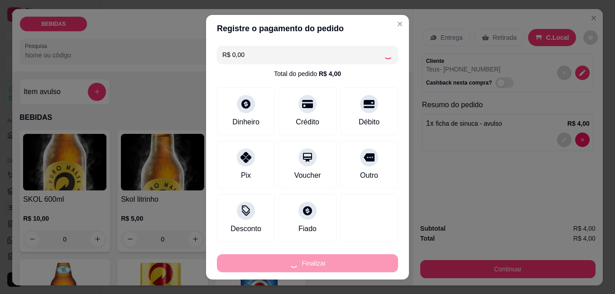
type input "-R$ 4,00"
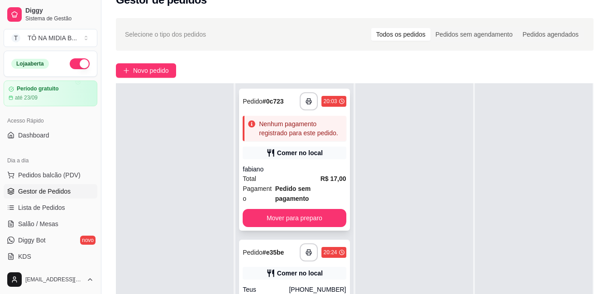
scroll to position [63, 0]
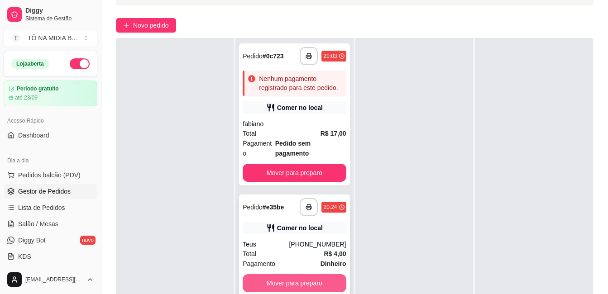
click at [300, 274] on button "Mover para preparo" at bounding box center [294, 283] width 103 height 18
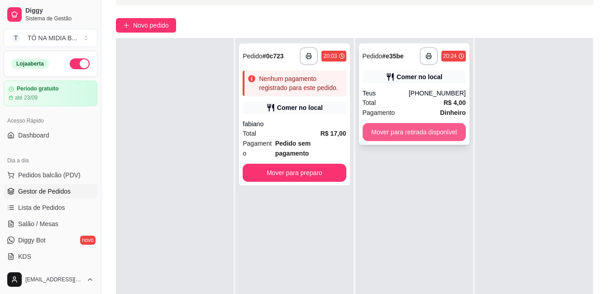
click at [388, 131] on button "Mover para retirada disponível" at bounding box center [414, 132] width 103 height 18
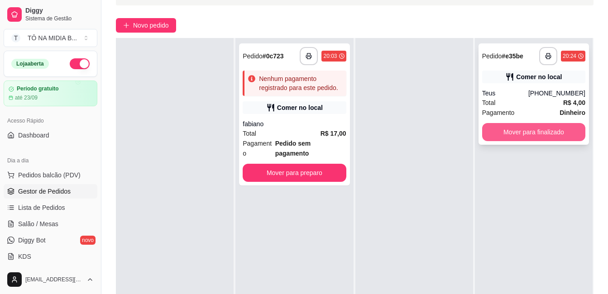
click at [516, 137] on button "Mover para finalizado" at bounding box center [533, 132] width 103 height 18
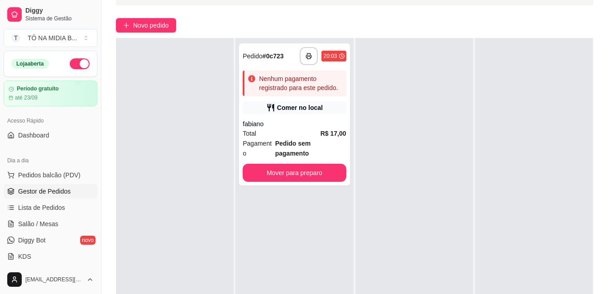
scroll to position [0, 0]
